Goal: Answer question/provide support: Share knowledge or assist other users

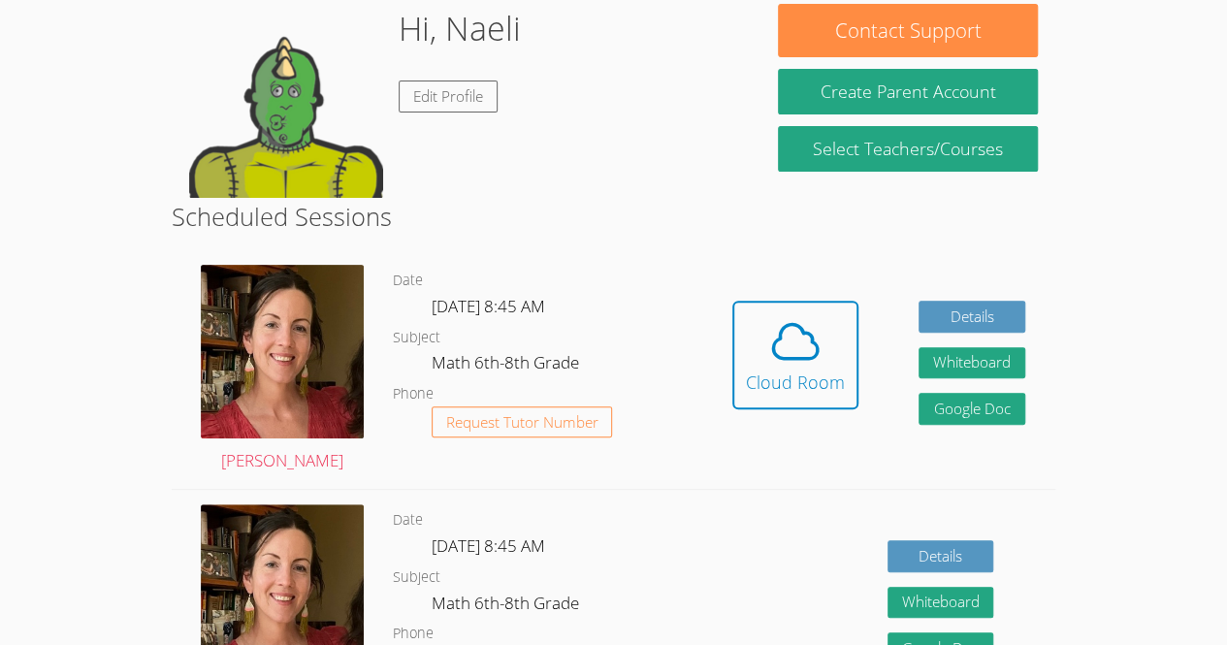
scroll to position [186, 0]
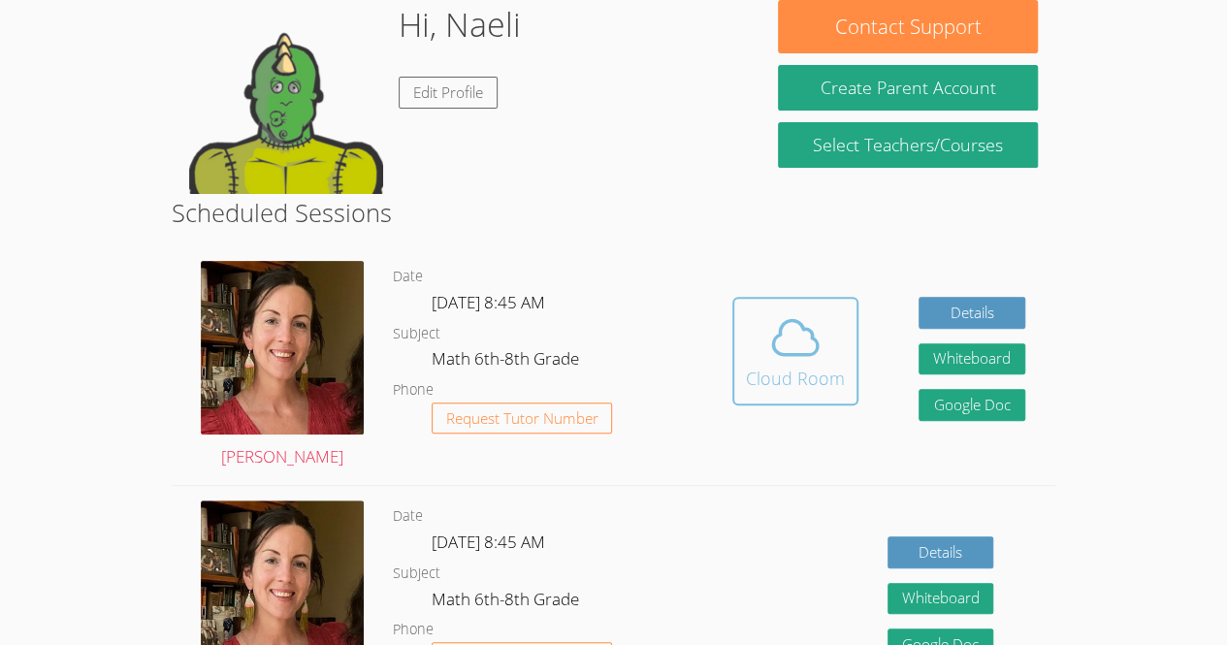
click at [819, 354] on icon at bounding box center [795, 337] width 54 height 54
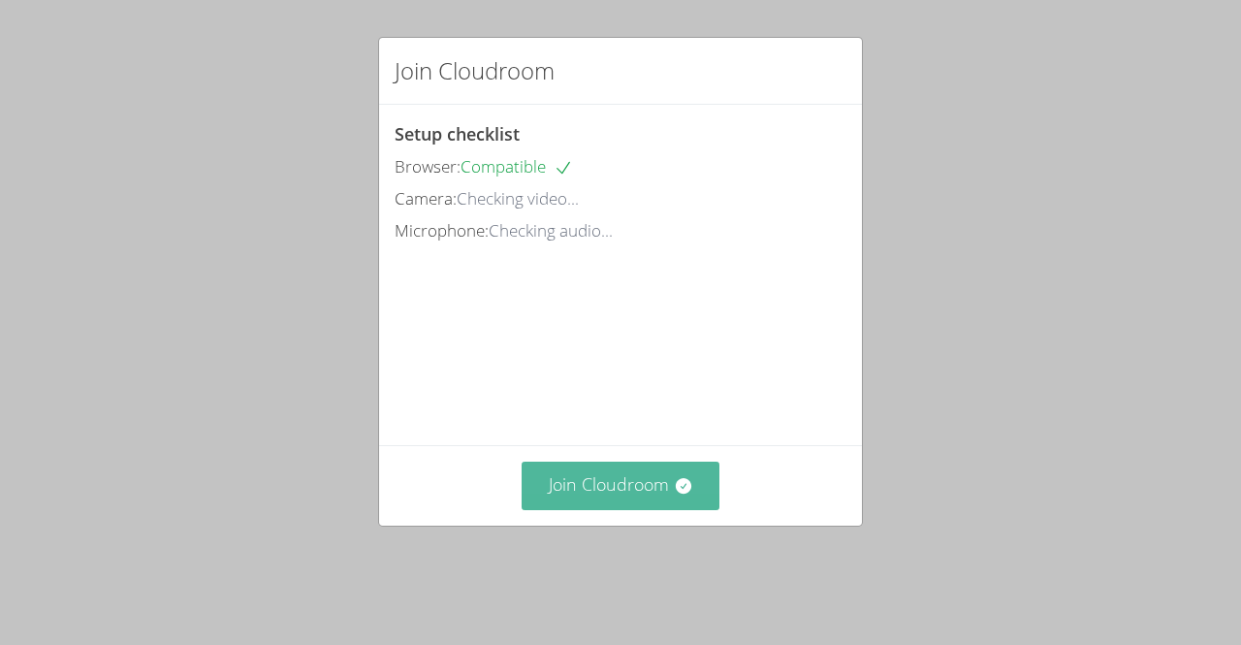
click at [615, 509] on button "Join Cloudroom" at bounding box center [621, 486] width 199 height 48
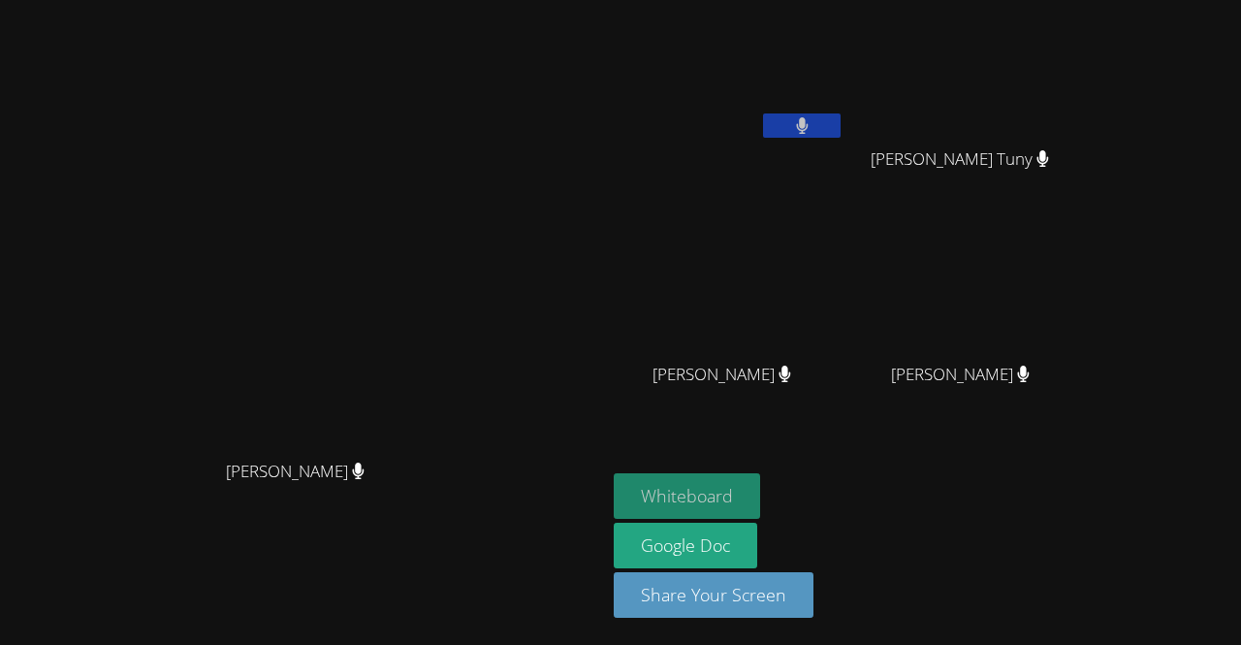
click at [760, 496] on button "Whiteboard" at bounding box center [687, 496] width 146 height 46
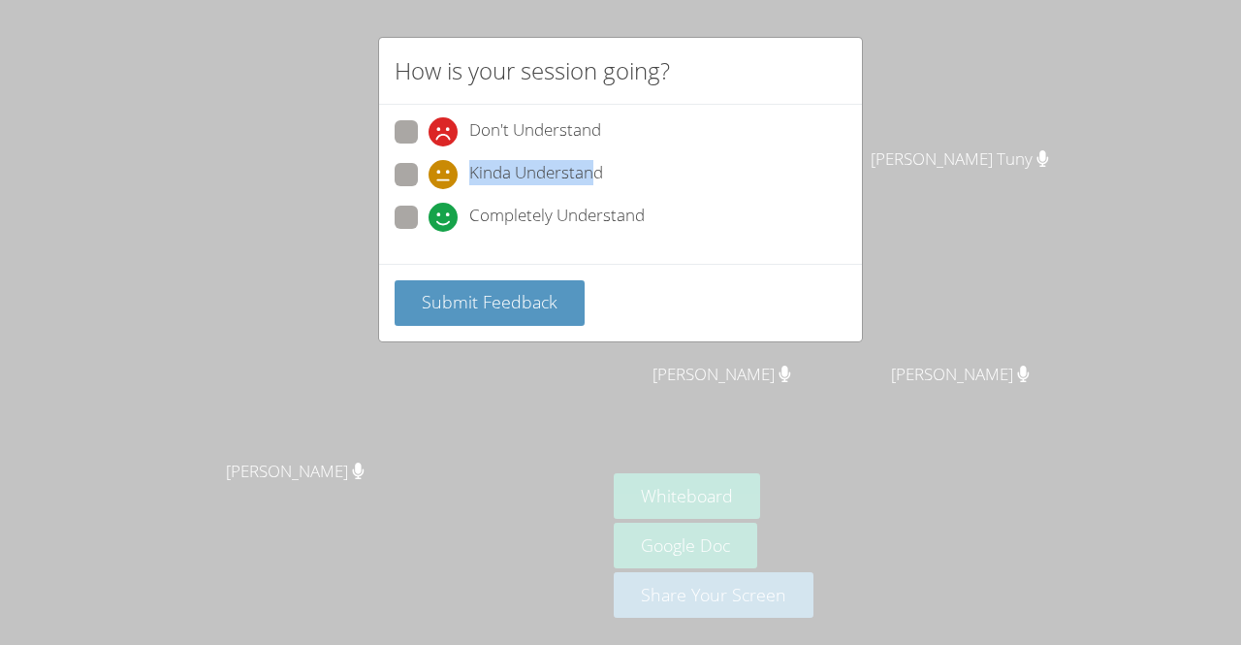
drag, startPoint x: 452, startPoint y: 172, endPoint x: 592, endPoint y: 166, distance: 139.8
click at [592, 166] on div "Kinda Understand" at bounding box center [516, 174] width 175 height 29
click at [592, 166] on span "Kinda Understand" at bounding box center [536, 174] width 134 height 29
click at [445, 166] on input "Kinda Understand" at bounding box center [437, 171] width 16 height 16
radio input "true"
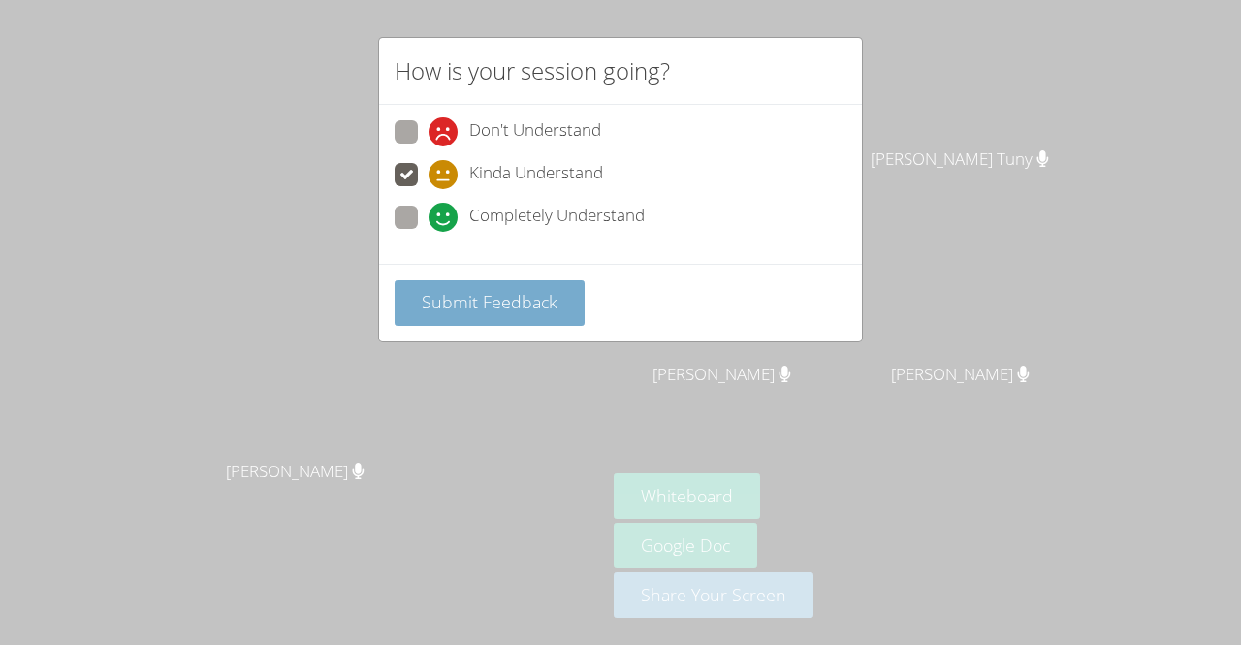
click at [425, 307] on span "Submit Feedback" at bounding box center [490, 301] width 136 height 23
